Goal: Task Accomplishment & Management: Complete application form

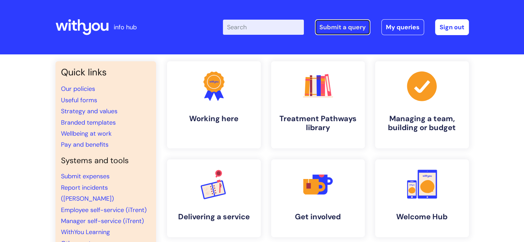
click at [341, 26] on link "Submit a query" at bounding box center [342, 27] width 55 height 16
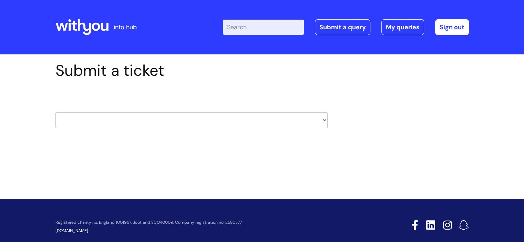
click at [287, 120] on select "HR / People IT and Support Clinical Drug Alerts Finance Accounts Data Support T…" at bounding box center [191, 120] width 272 height 16
select select "payroll"
click at [55, 112] on select "HR / People IT and Support Clinical Drug Alerts Finance Accounts Data Support T…" at bounding box center [191, 120] width 272 height 16
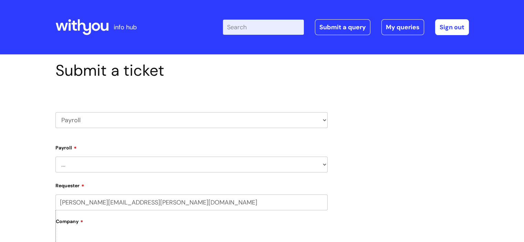
click at [179, 166] on select "... New Hires bank details/starter checklist forms Payroll queries Receiving in…" at bounding box center [191, 165] width 272 height 16
select select "Payroll queries"
click at [55, 157] on select "... New Hires bank details/starter checklist forms Payroll queries Receiving in…" at bounding box center [191, 165] width 272 height 16
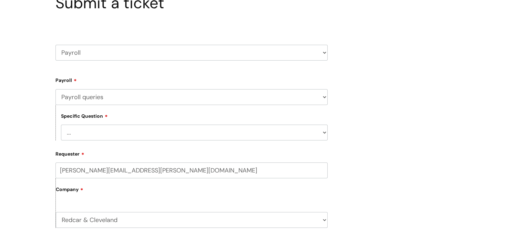
scroll to position [69, 0]
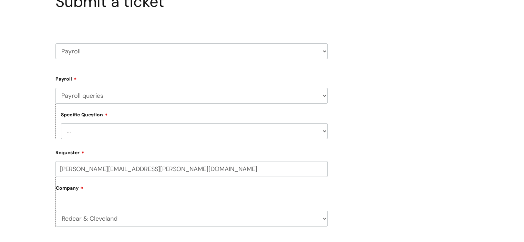
click at [177, 129] on select "... Changes queries Timesheet queries Salary and absence queries" at bounding box center [194, 131] width 267 height 16
select select "Salary and absence queries"
click at [61, 123] on select "... Changes queries Timesheet queries Salary and absence queries" at bounding box center [194, 131] width 267 height 16
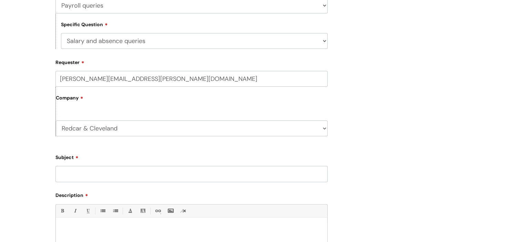
scroll to position [172, 0]
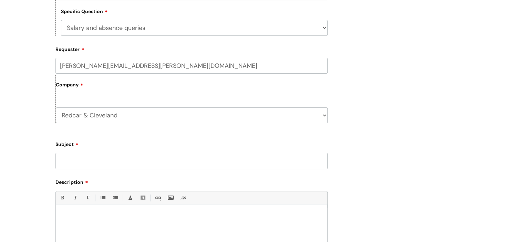
click at [124, 163] on input "Subject" at bounding box center [191, 161] width 272 height 16
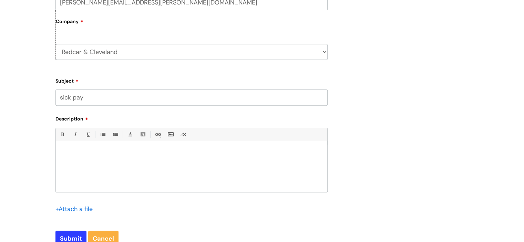
scroll to position [276, 0]
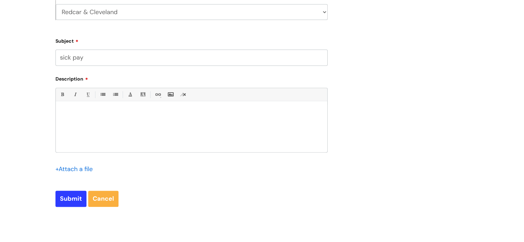
type input "sick pay"
click at [71, 122] on div at bounding box center [192, 129] width 272 height 48
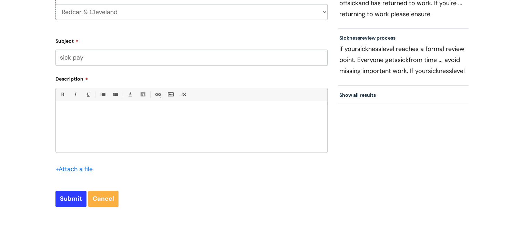
paste div
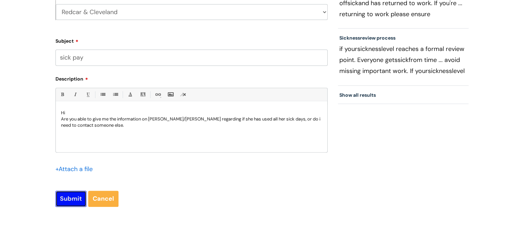
click at [69, 198] on input "Submit" at bounding box center [70, 199] width 31 height 16
type input "Please Wait..."
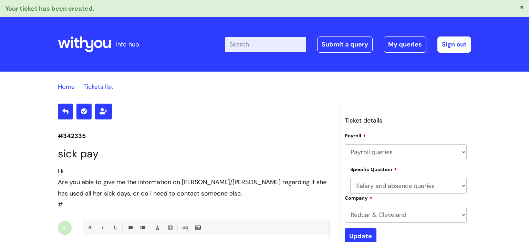
select select "Payroll queries"
select select "Salary and absence queries"
